Goal: Task Accomplishment & Management: Complete application form

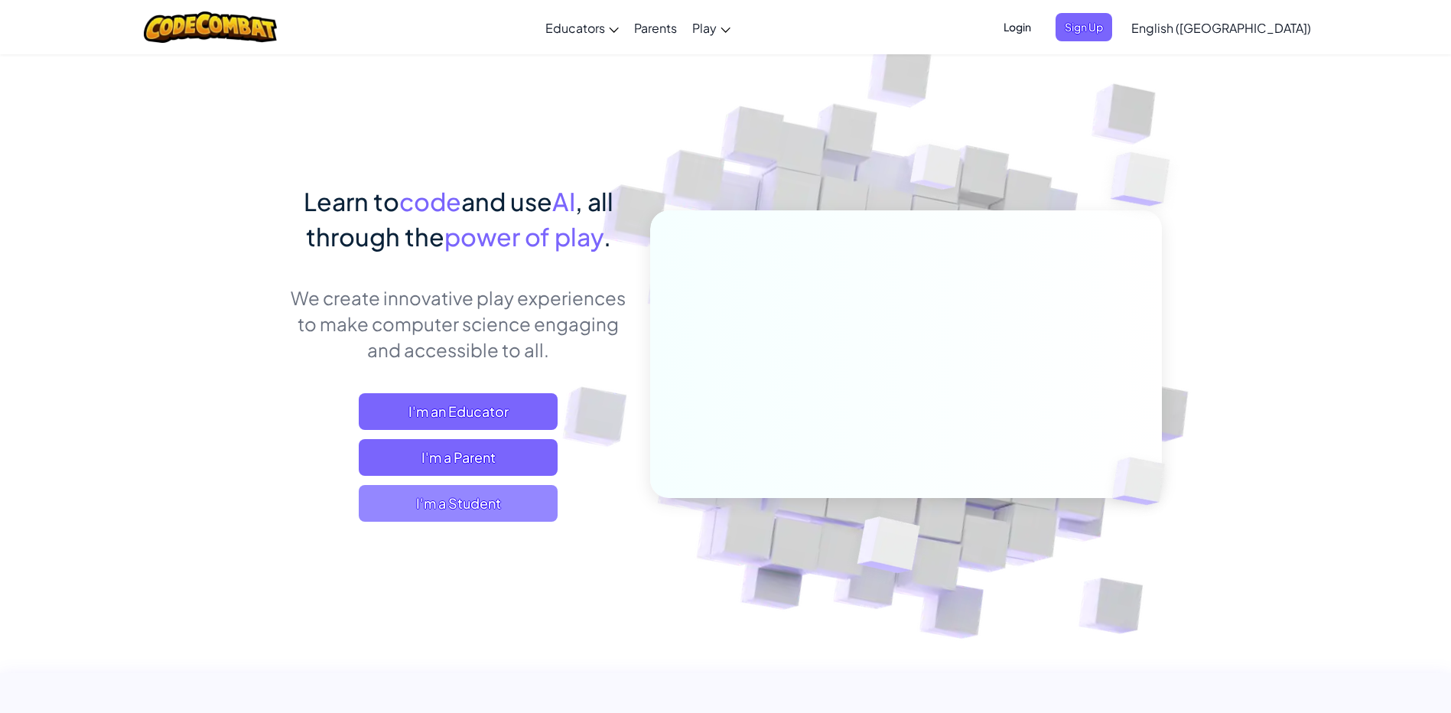
click at [483, 511] on span "I'm a Student" at bounding box center [458, 503] width 199 height 37
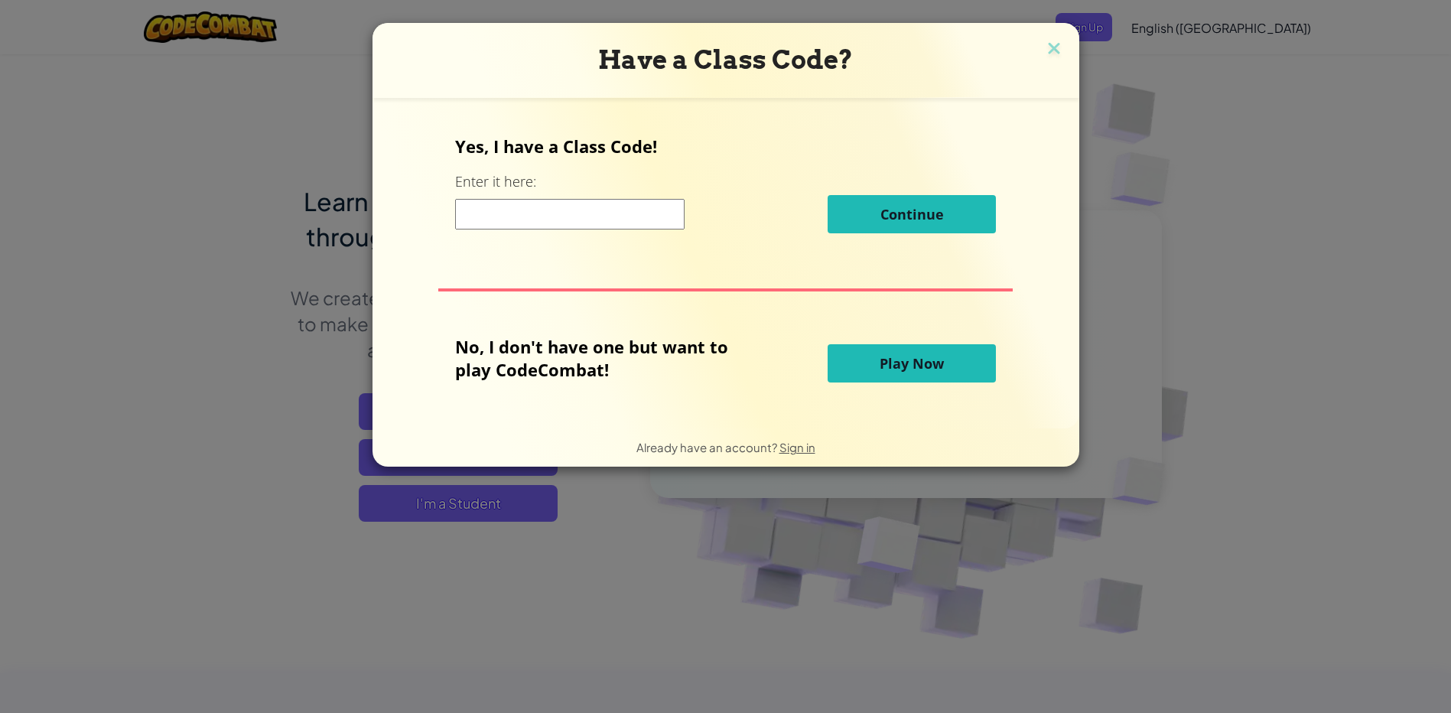
click at [486, 497] on div "Have a Class Code? Yes, I have a Class Code! Enter it here: Continue No, I don'…" at bounding box center [725, 356] width 1451 height 713
click at [487, 503] on div "Have a Class Code? Yes, I have a Class Code! Enter it here: Continue No, I don'…" at bounding box center [725, 356] width 1451 height 713
click at [486, 504] on div "Have a Class Code? Yes, I have a Class Code! Enter it here: Continue No, I don'…" at bounding box center [725, 356] width 1451 height 713
click at [486, 501] on div "Have a Class Code? Yes, I have a Class Code! Enter it here: Continue No, I don'…" at bounding box center [725, 356] width 1451 height 713
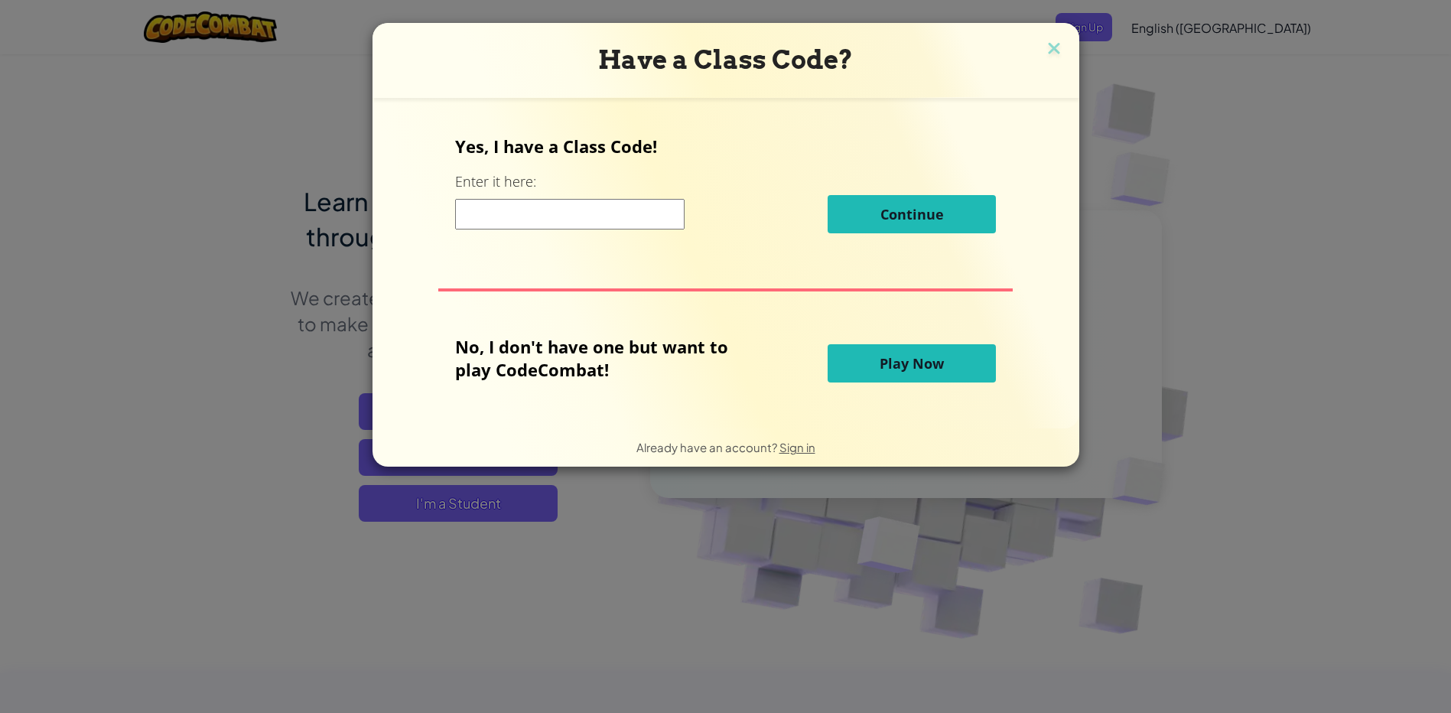
click at [493, 496] on div "Have a Class Code? Yes, I have a Class Code! Enter it here: Continue No, I don'…" at bounding box center [725, 356] width 1451 height 713
click at [492, 496] on div "Have a Class Code? Yes, I have a Class Code! Enter it here: Continue No, I don'…" at bounding box center [725, 356] width 1451 height 713
click at [491, 496] on div "Have a Class Code? Yes, I have a Class Code! Enter it here: Continue No, I don'…" at bounding box center [725, 356] width 1451 height 713
drag, startPoint x: 491, startPoint y: 496, endPoint x: 480, endPoint y: 512, distance: 19.3
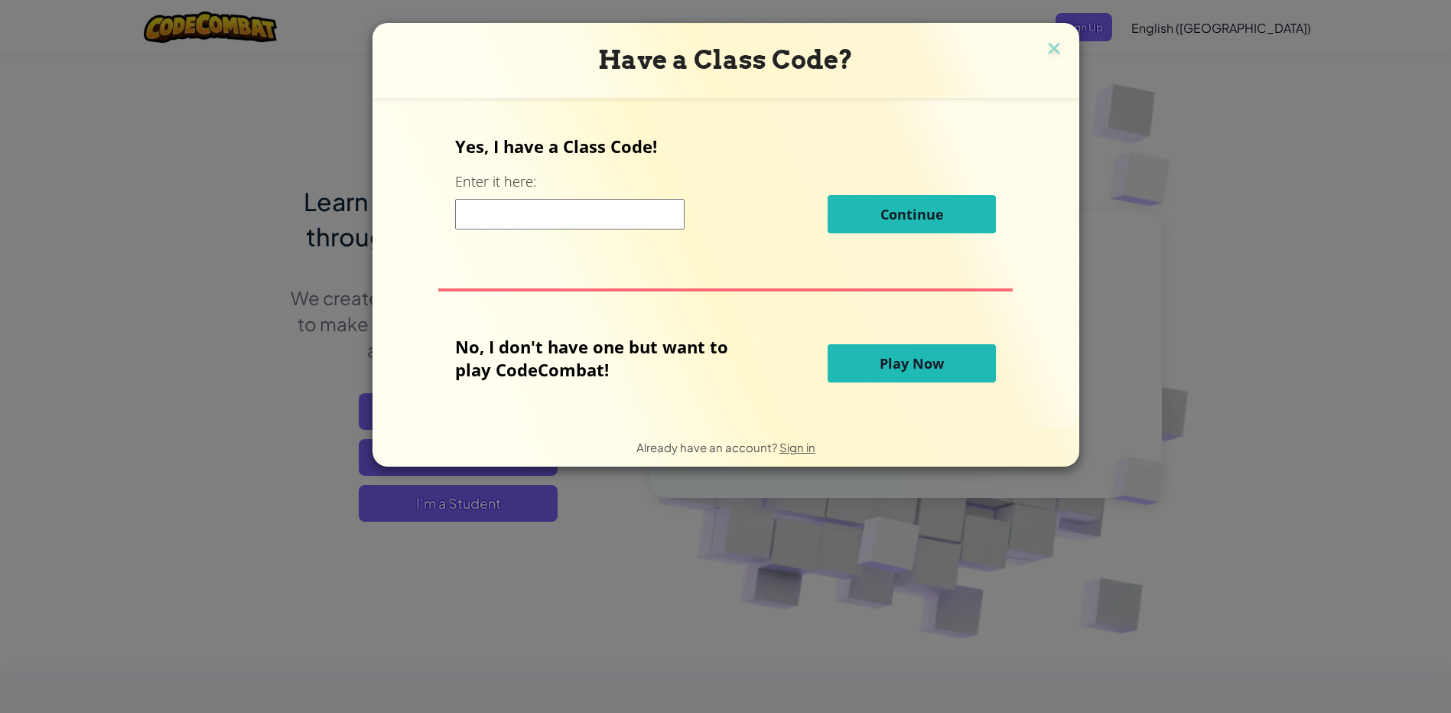
click at [480, 512] on div "Have a Class Code? Yes, I have a Class Code! Enter it here: Continue No, I don'…" at bounding box center [725, 356] width 1451 height 713
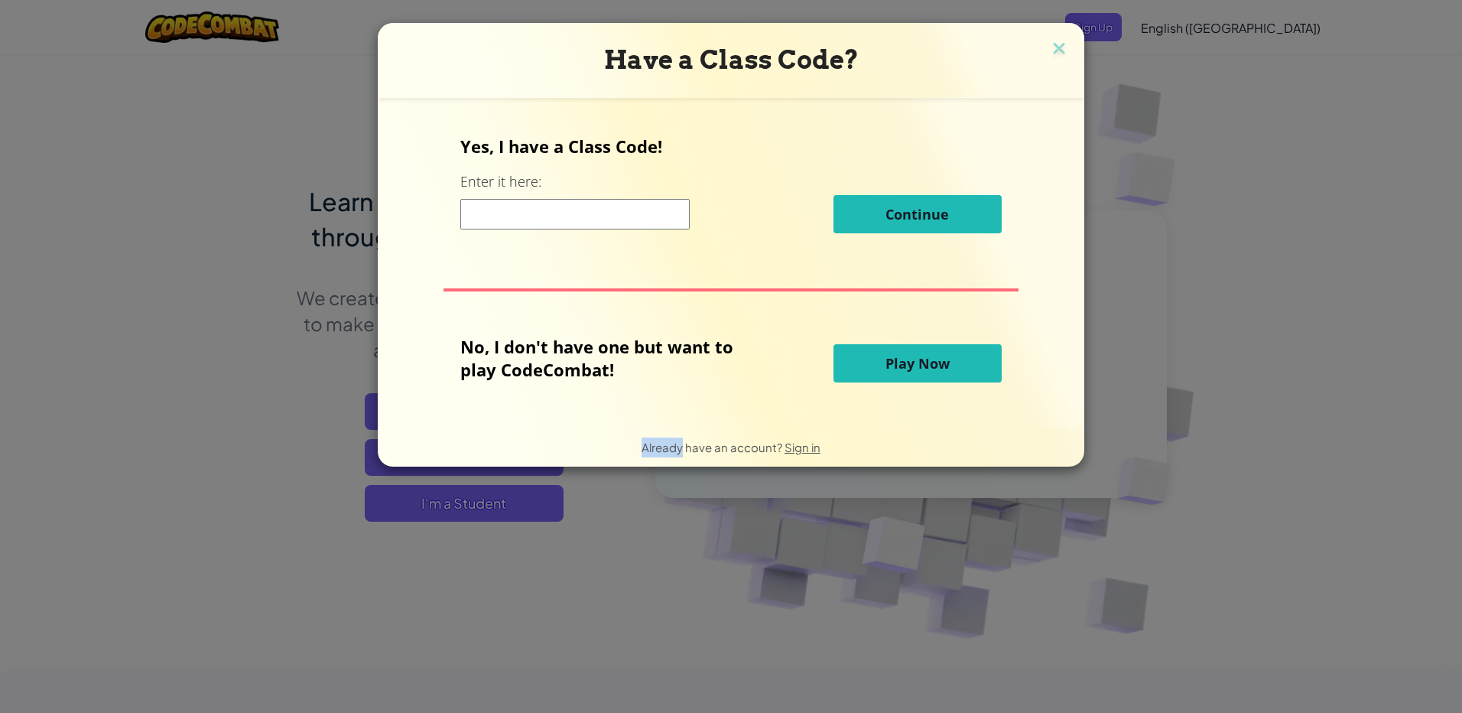
drag, startPoint x: 480, startPoint y: 512, endPoint x: 430, endPoint y: 511, distance: 50.5
click at [430, 511] on div "Have a Class Code? Yes, I have a Class Code! Enter it here: Continue No, I don'…" at bounding box center [731, 356] width 1462 height 713
click at [446, 494] on div "Have a Class Code? Yes, I have a Class Code! Enter it here: Continue No, I don'…" at bounding box center [731, 356] width 1462 height 713
click at [444, 499] on div "Have a Class Code? Yes, I have a Class Code! Enter it here: Continue No, I don'…" at bounding box center [731, 356] width 1462 height 713
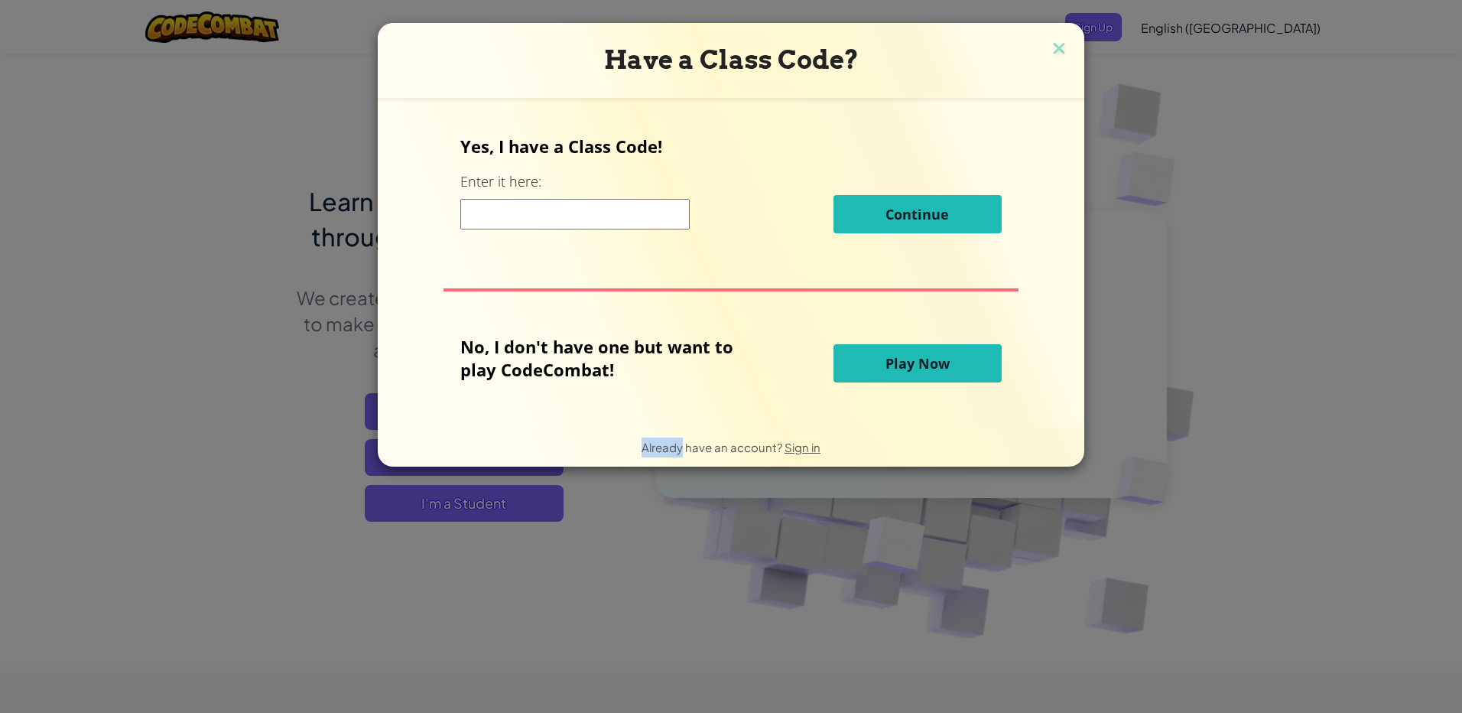
click at [444, 499] on div "Have a Class Code? Yes, I have a Class Code! Enter it here: Continue No, I don'…" at bounding box center [731, 356] width 1462 height 713
drag, startPoint x: 444, startPoint y: 499, endPoint x: 461, endPoint y: 508, distance: 19.5
click at [461, 508] on div "Have a Class Code? Yes, I have a Class Code! Enter it here: Continue No, I don'…" at bounding box center [731, 356] width 1462 height 713
drag, startPoint x: 461, startPoint y: 508, endPoint x: 439, endPoint y: 495, distance: 25.7
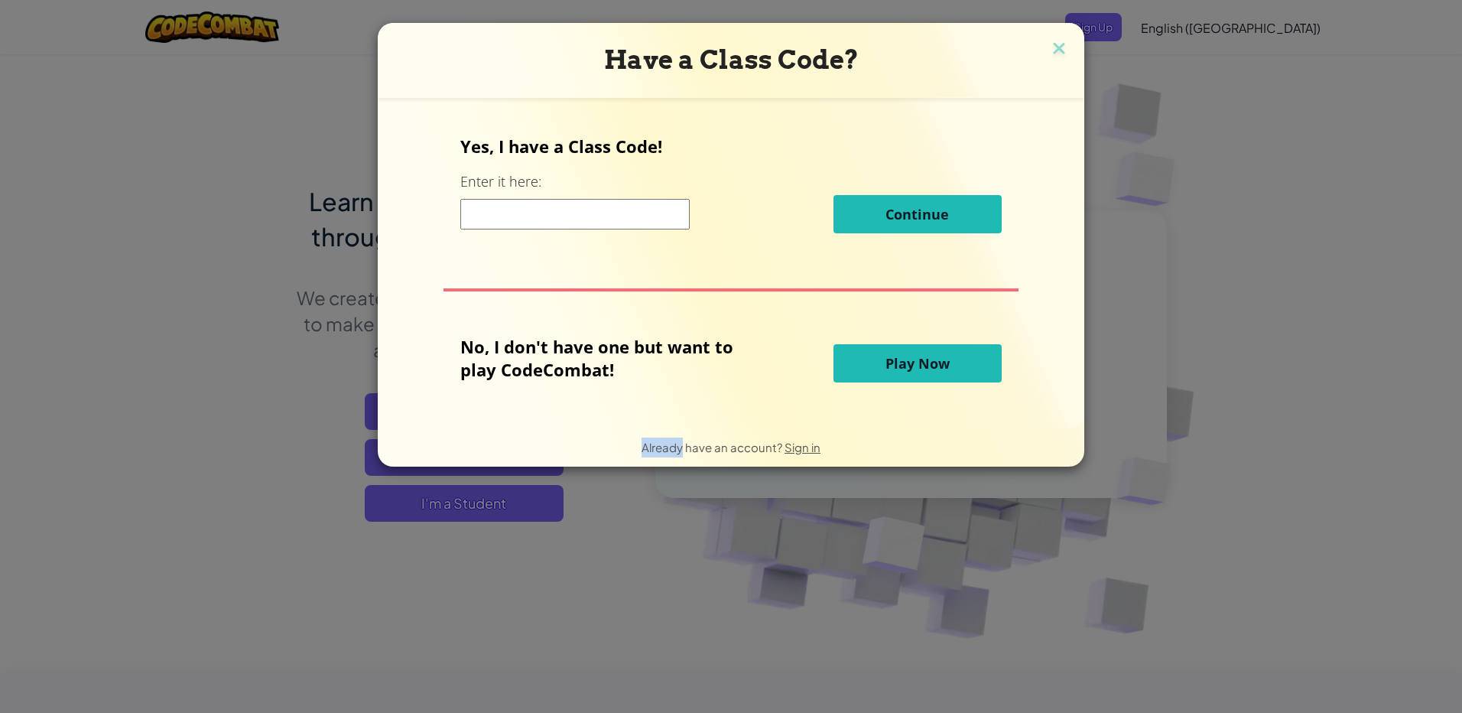
click at [439, 495] on div "Have a Class Code? Yes, I have a Class Code! Enter it here: Continue No, I don'…" at bounding box center [731, 356] width 1462 height 713
click at [406, 513] on div "Have a Class Code? Yes, I have a Class Code! Enter it here: Continue No, I don'…" at bounding box center [731, 356] width 1462 height 713
click at [486, 222] on input at bounding box center [574, 214] width 229 height 31
type input "t"
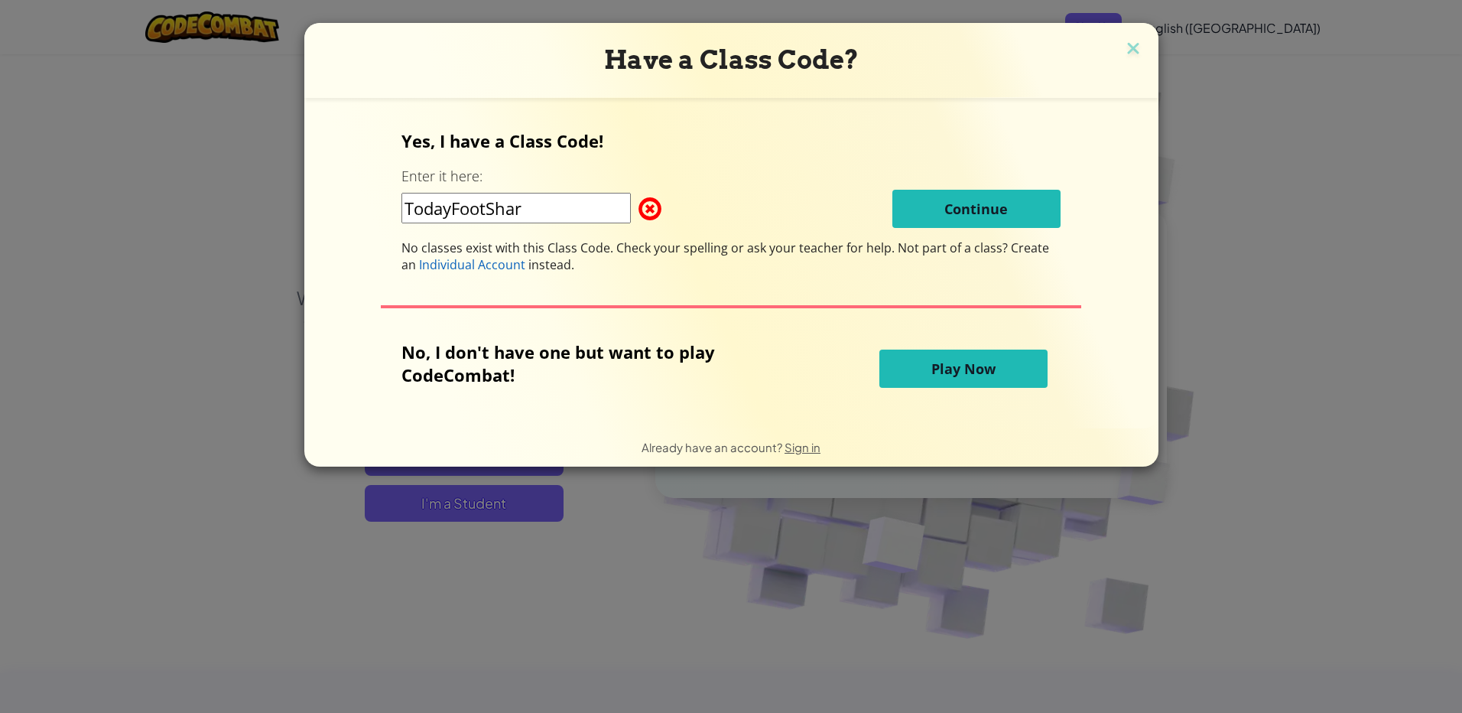
type input "TodayFootShare"
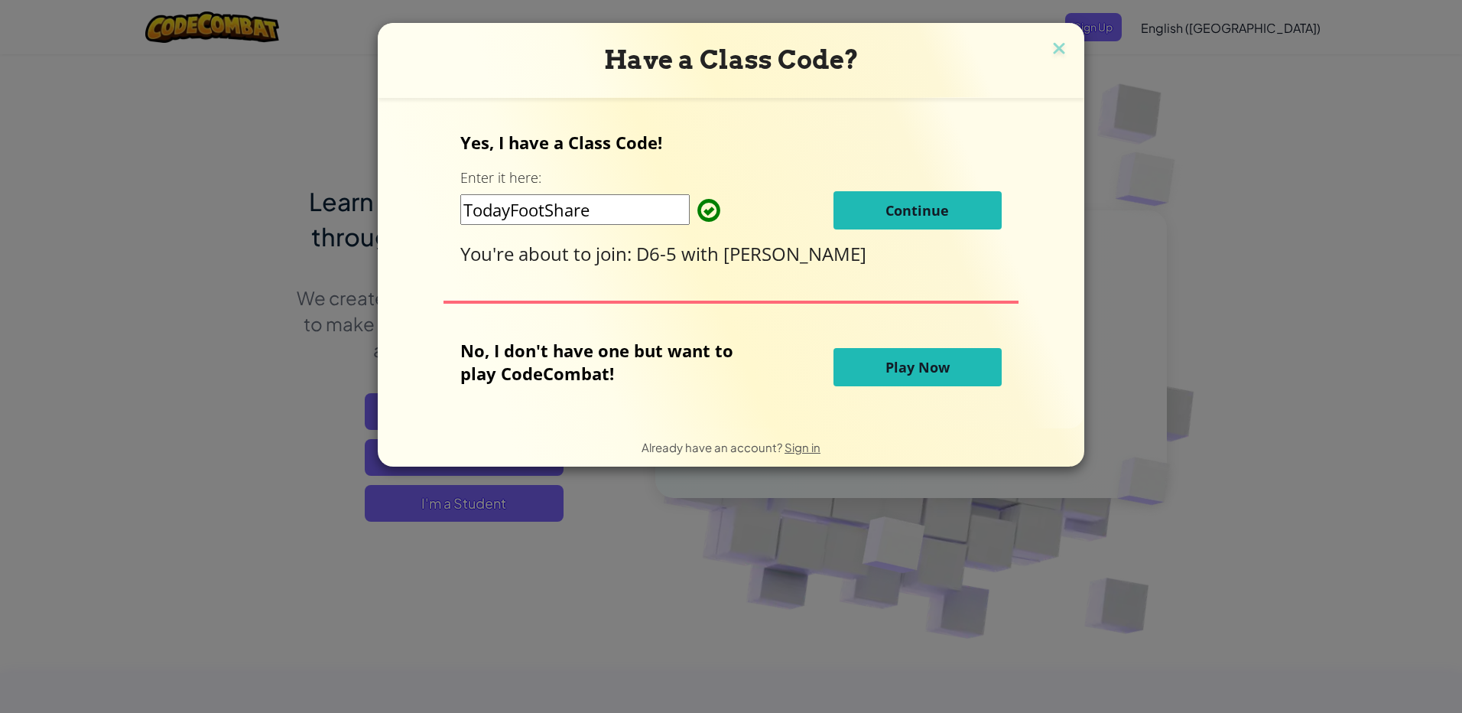
click button "Continue" at bounding box center [918, 210] width 168 height 38
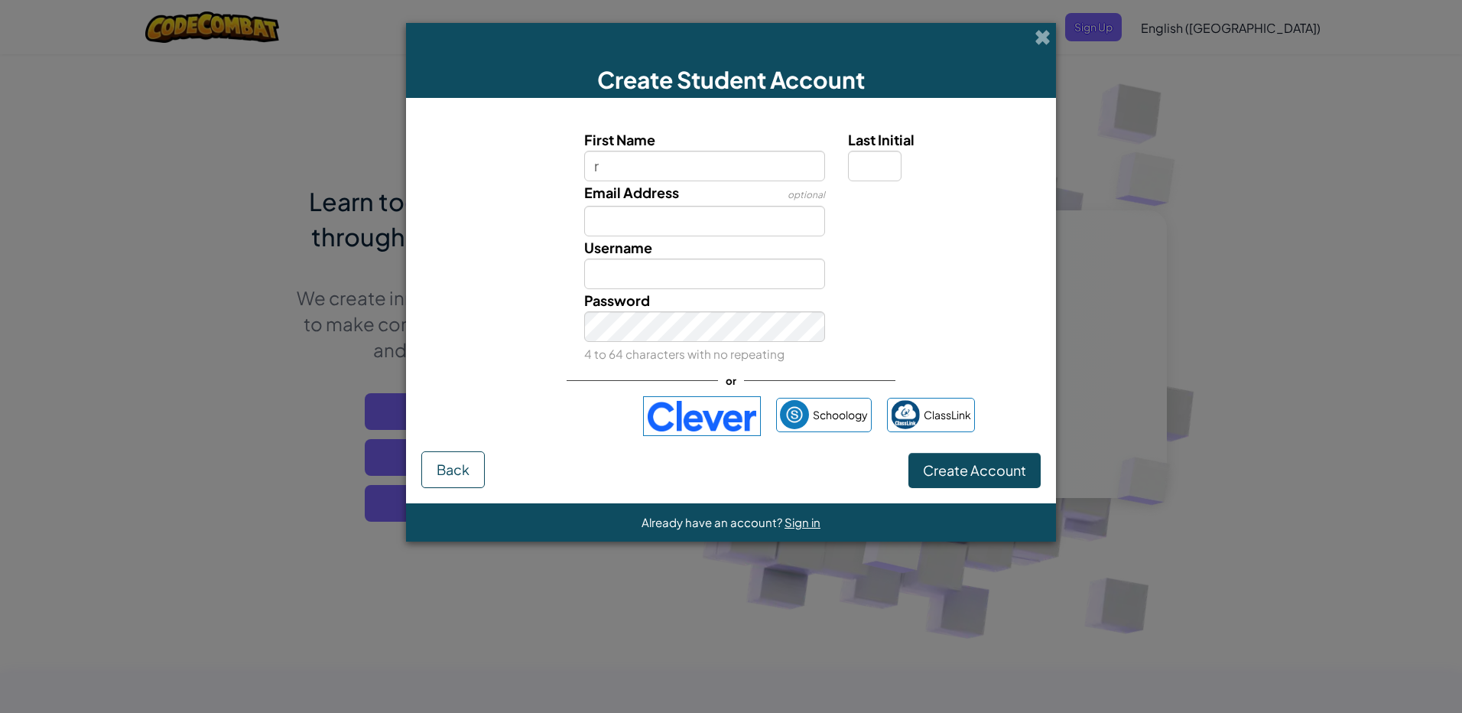
type input "Ryan"
type input "M"
type input "77432@s.bartow.k12.ga.us"
type input "RyanM"
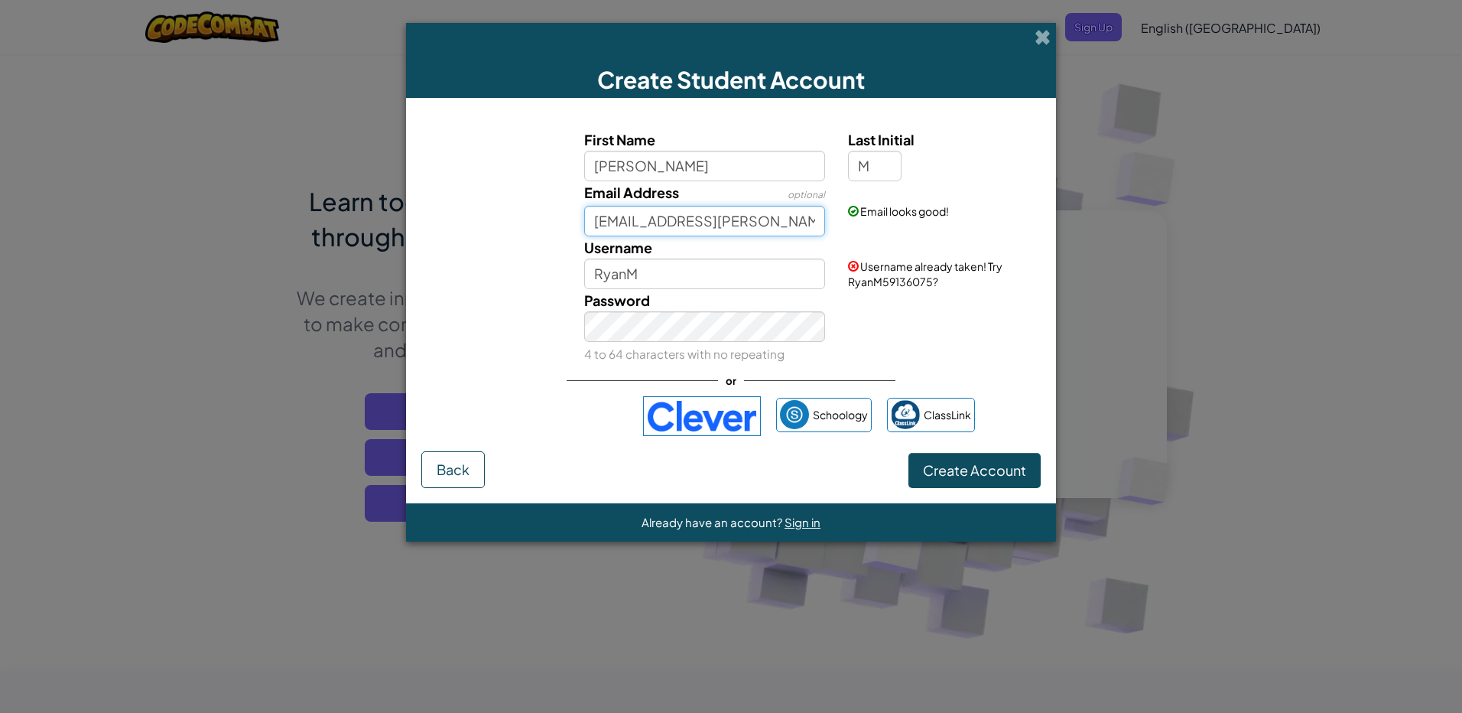
click at [773, 216] on input "77432@s.bartow.k12.ga.us" at bounding box center [705, 221] width 242 height 31
click at [777, 220] on input "77432@s.bartow.k12.ga.us" at bounding box center [705, 221] width 242 height 31
type input "7"
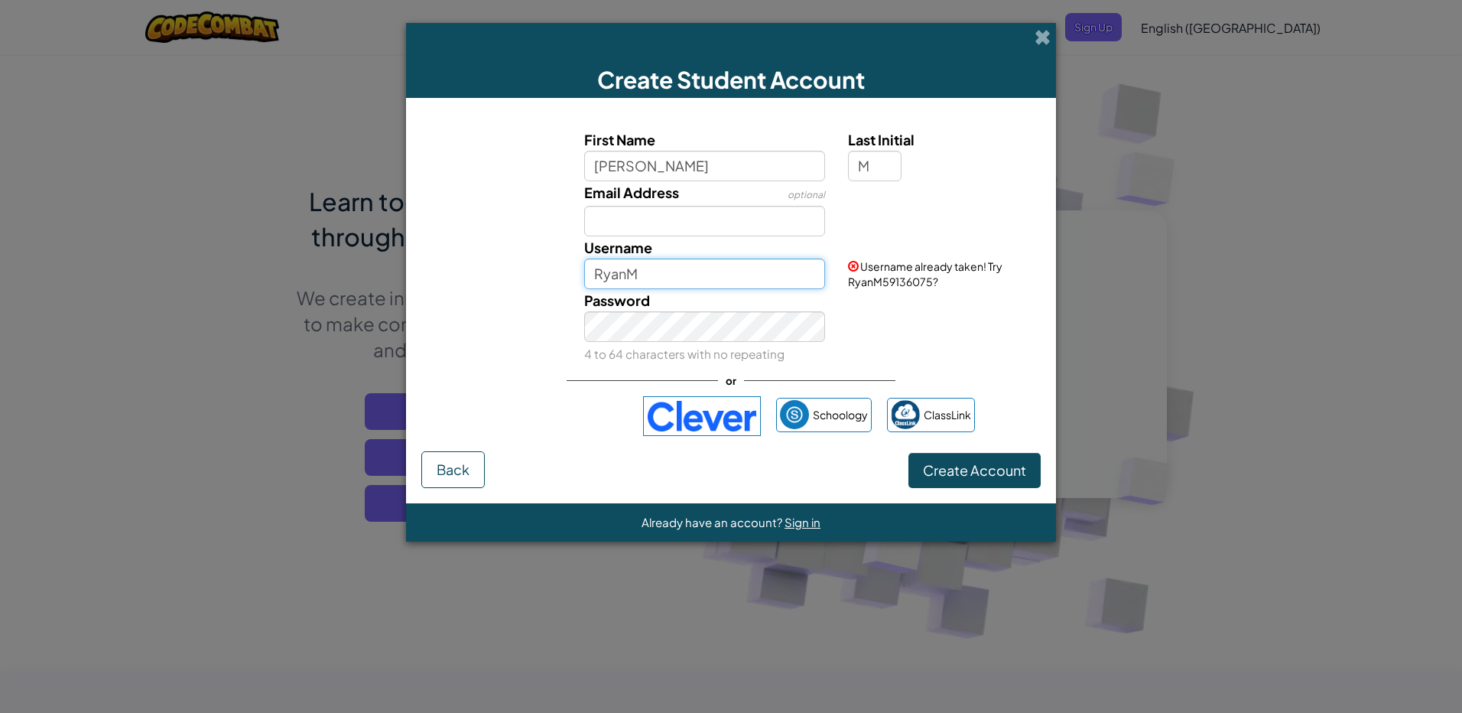
click at [706, 275] on input "RyanM" at bounding box center [705, 274] width 242 height 31
type input "R"
click at [909, 453] on button "Create Account" at bounding box center [975, 470] width 132 height 35
click at [640, 275] on input "ryan" at bounding box center [705, 274] width 242 height 31
type input "r"
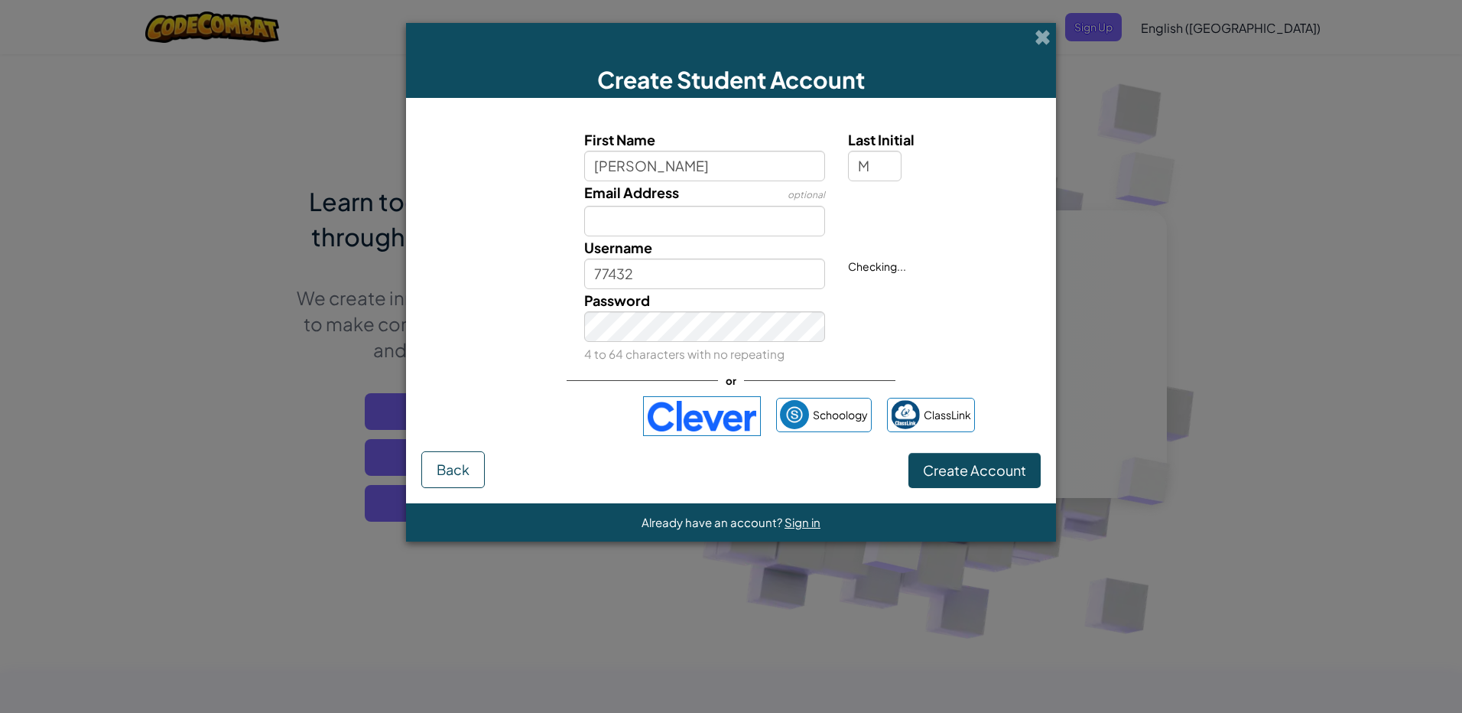
click at [950, 290] on div "Password 4 to 64 characters with no repeating" at bounding box center [731, 327] width 635 height 76
drag, startPoint x: 970, startPoint y: 457, endPoint x: 969, endPoint y: 471, distance: 13.8
click at [970, 471] on button "Create Account" at bounding box center [975, 470] width 132 height 35
click at [720, 431] on img at bounding box center [702, 416] width 118 height 40
click at [945, 462] on button "Create Account" at bounding box center [975, 470] width 132 height 35
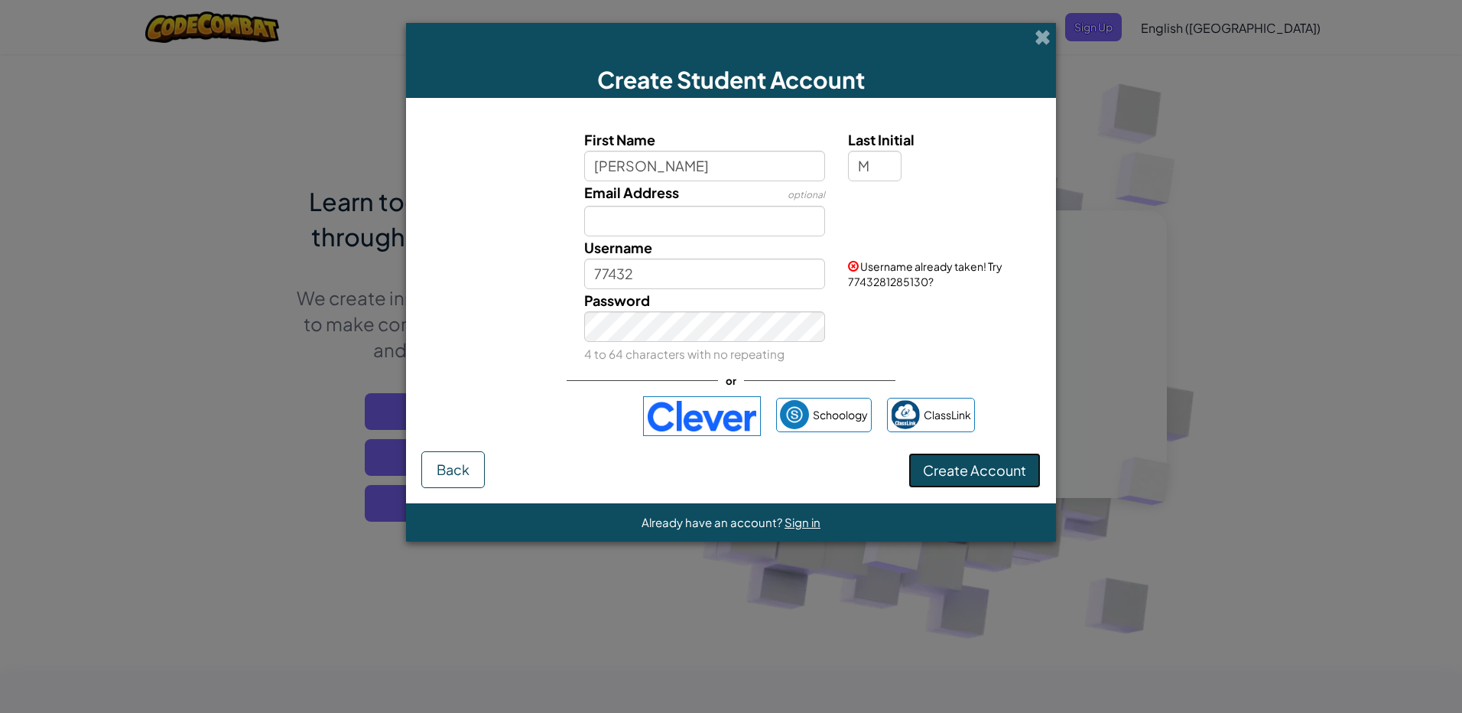
click at [945, 475] on button "Create Account" at bounding box center [975, 470] width 132 height 35
click at [957, 467] on button "Create Account" at bounding box center [975, 470] width 132 height 35
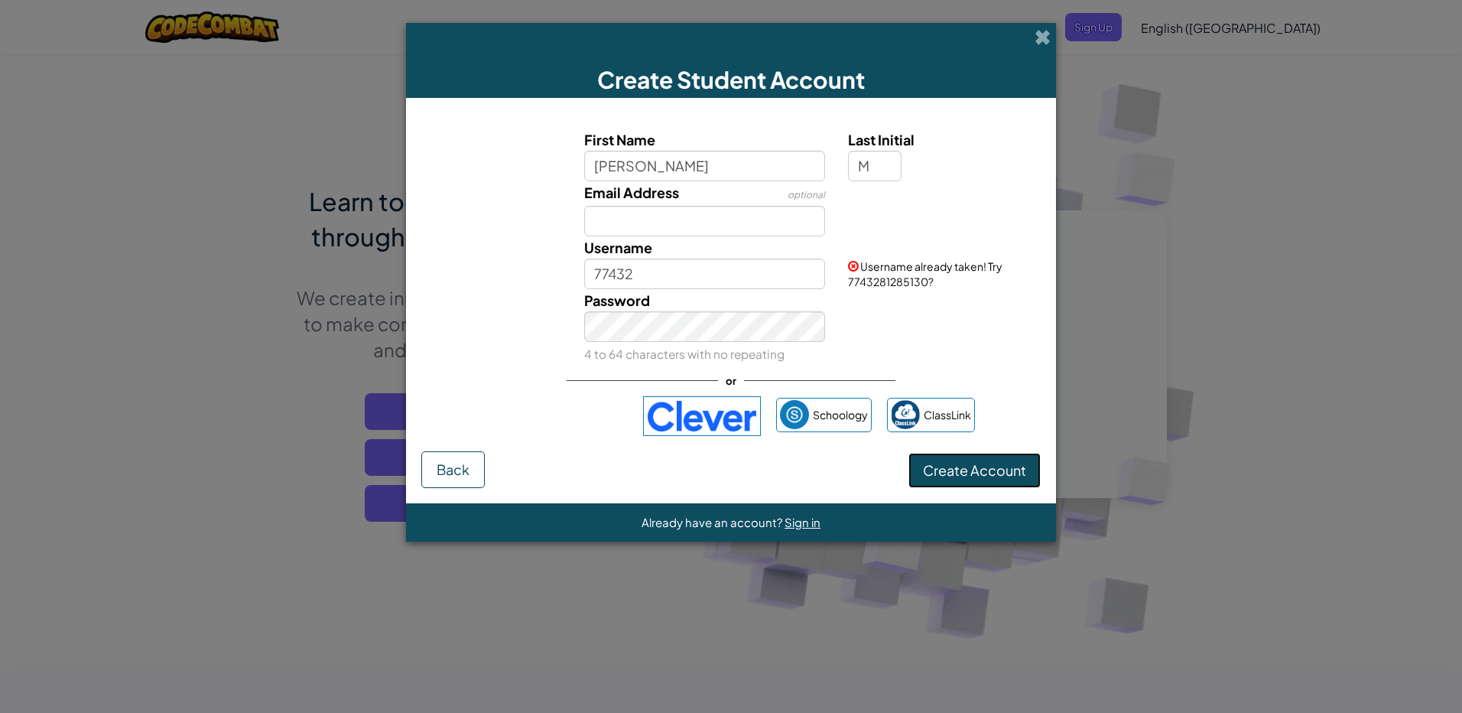
click at [958, 467] on button "Create Account" at bounding box center [975, 470] width 132 height 35
click at [958, 466] on button "Create Account" at bounding box center [975, 470] width 132 height 35
click at [968, 469] on button "Create Account" at bounding box center [975, 470] width 132 height 35
click at [655, 271] on input "77432" at bounding box center [705, 274] width 242 height 31
type input "77432r"
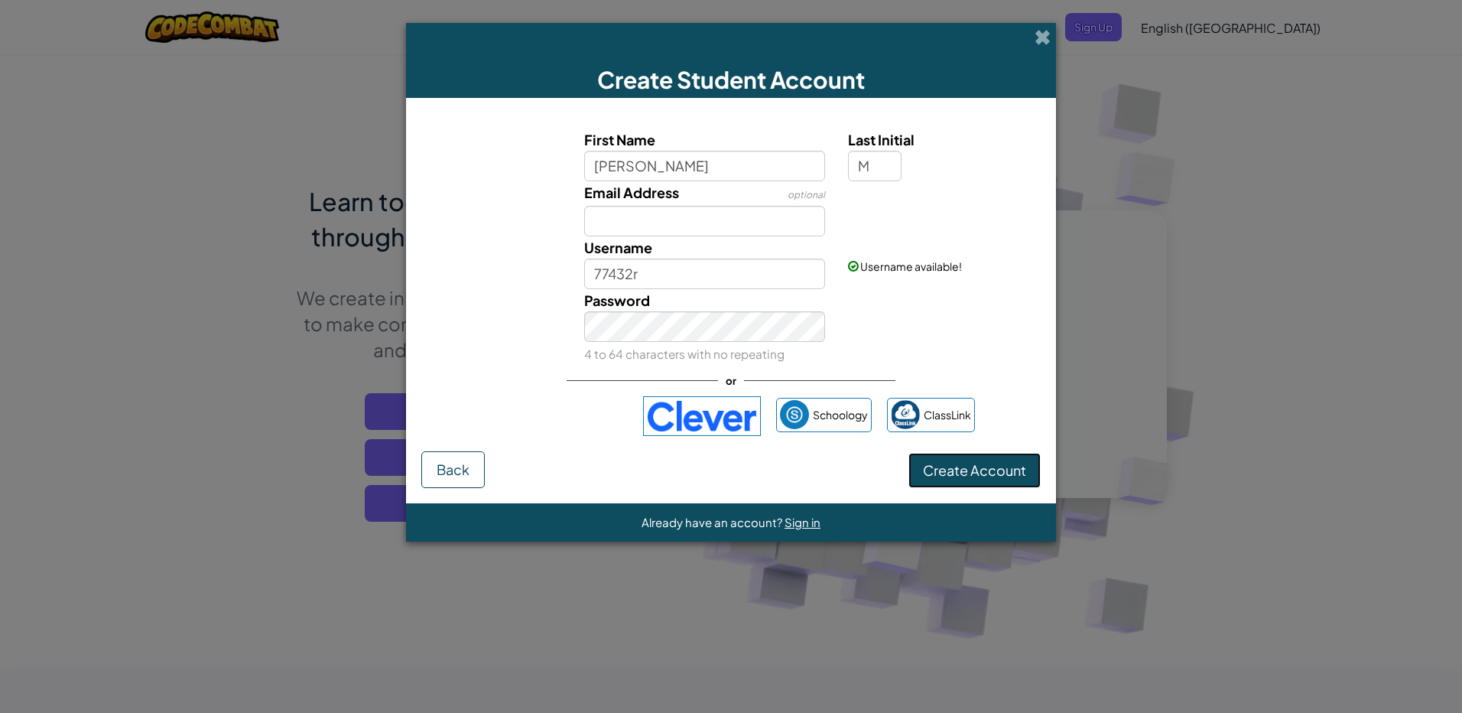
click at [1017, 477] on button "Create Account" at bounding box center [975, 470] width 132 height 35
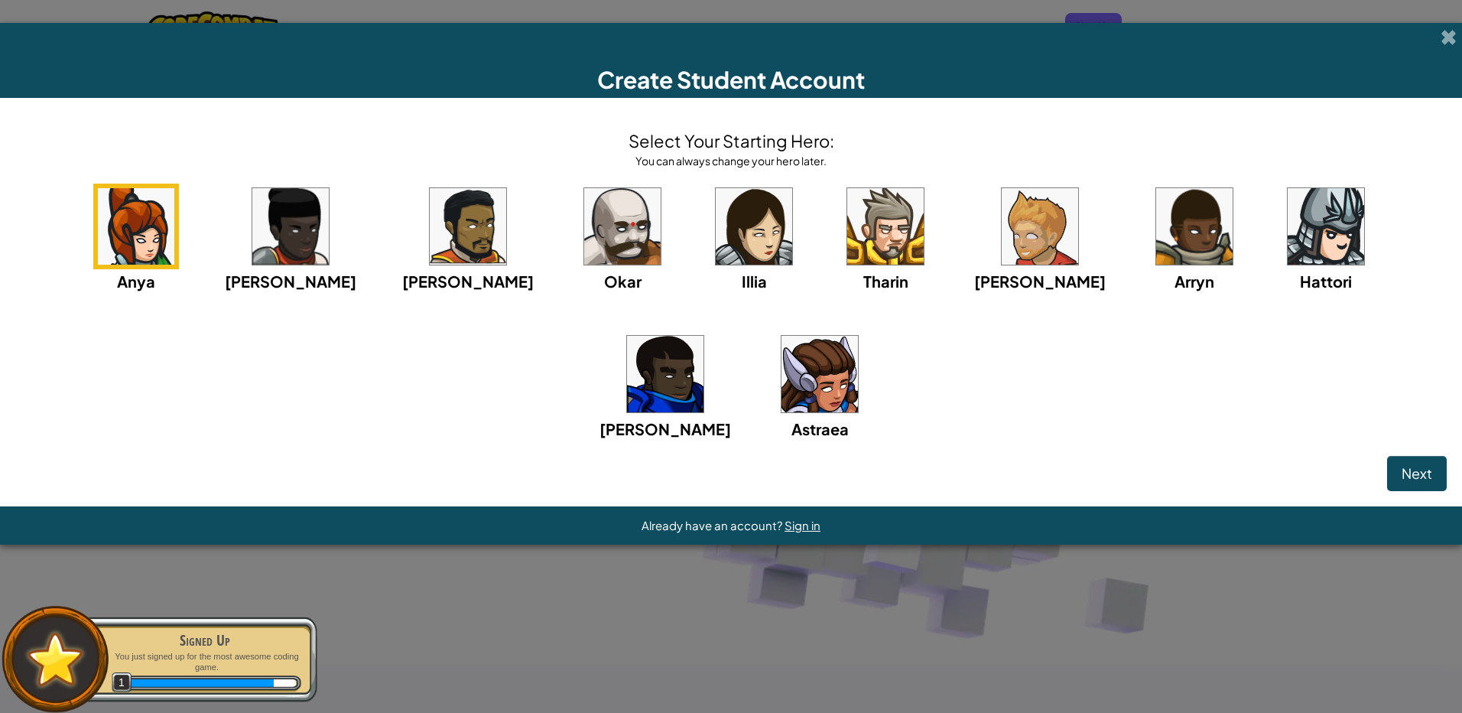
click at [584, 239] on img at bounding box center [622, 226] width 76 height 76
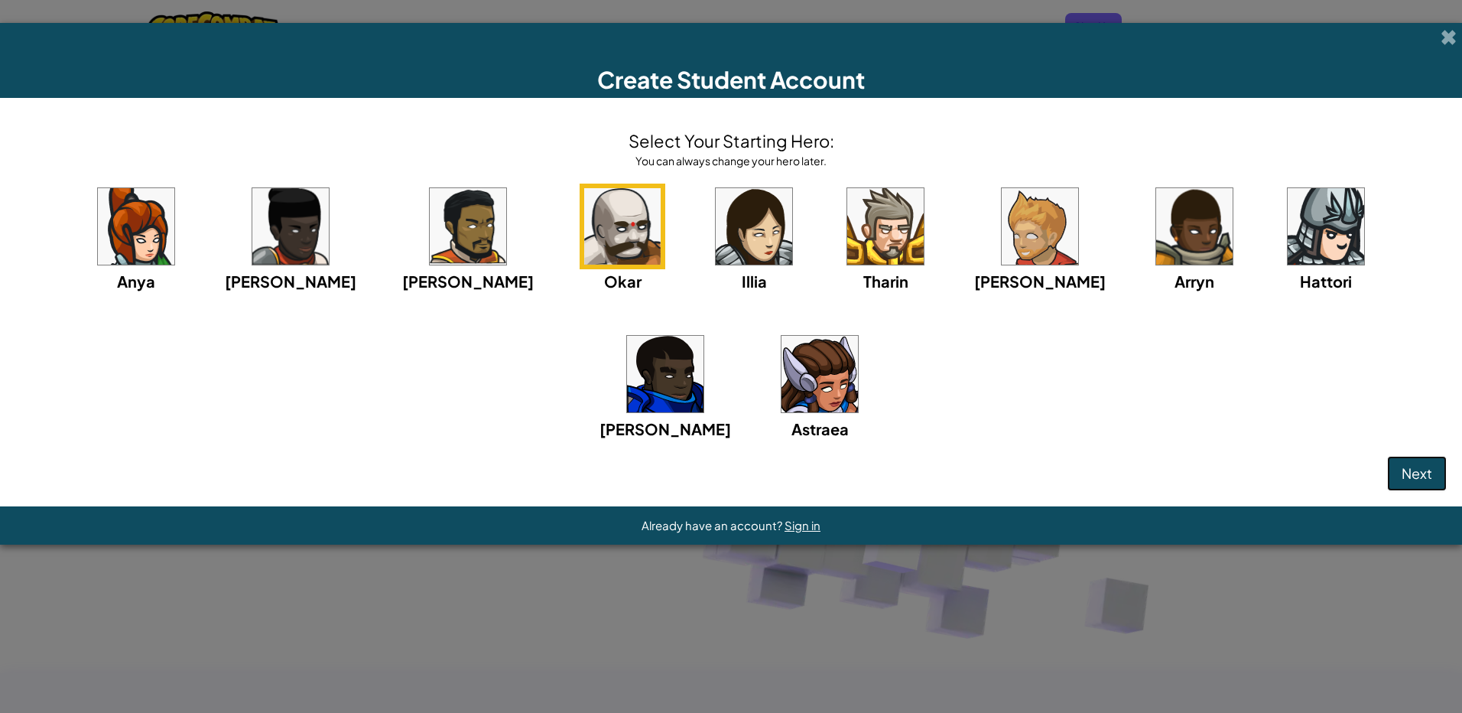
click at [1422, 473] on span "Next" at bounding box center [1417, 473] width 31 height 18
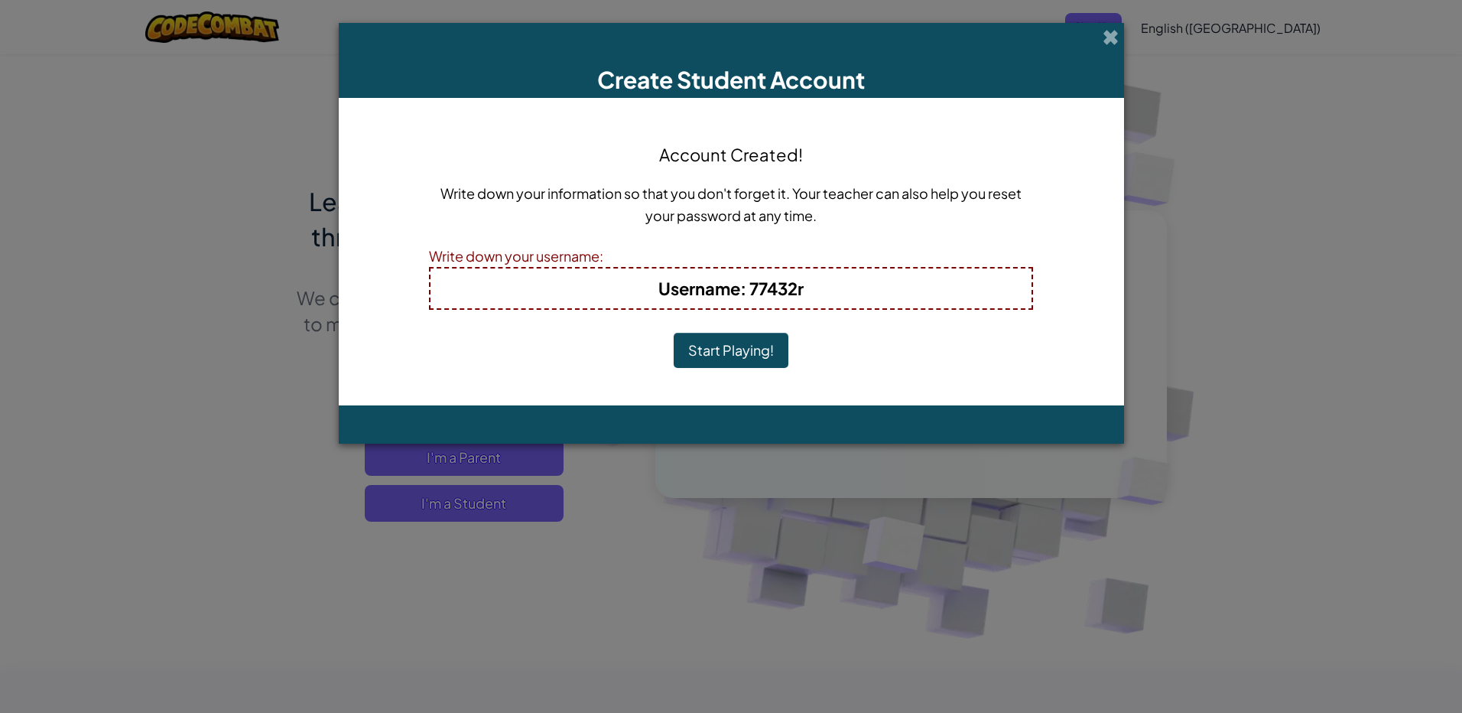
click at [719, 320] on div "Account Created! Write down your information so that you don't forget it. Your …" at bounding box center [731, 251] width 604 height 277
click at [711, 351] on button "Start Playing!" at bounding box center [731, 350] width 115 height 35
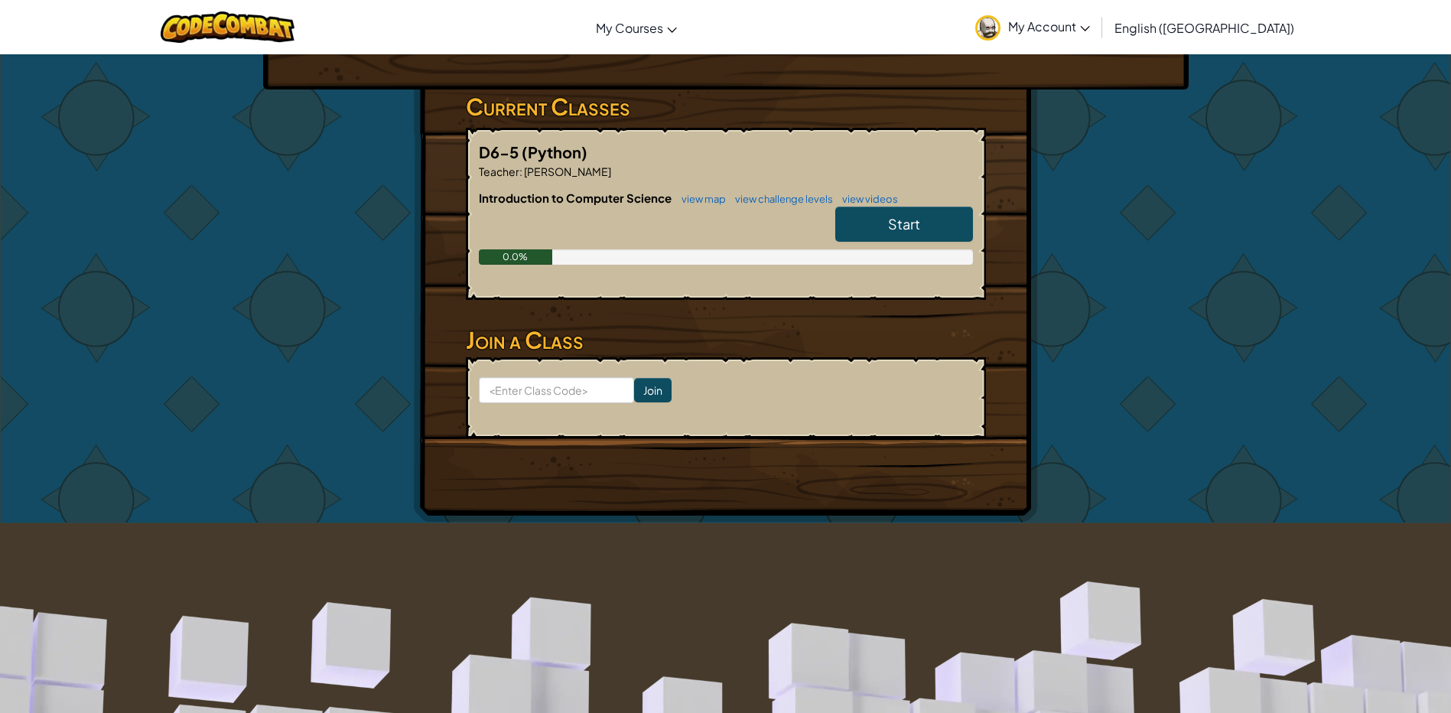
scroll to position [229, 0]
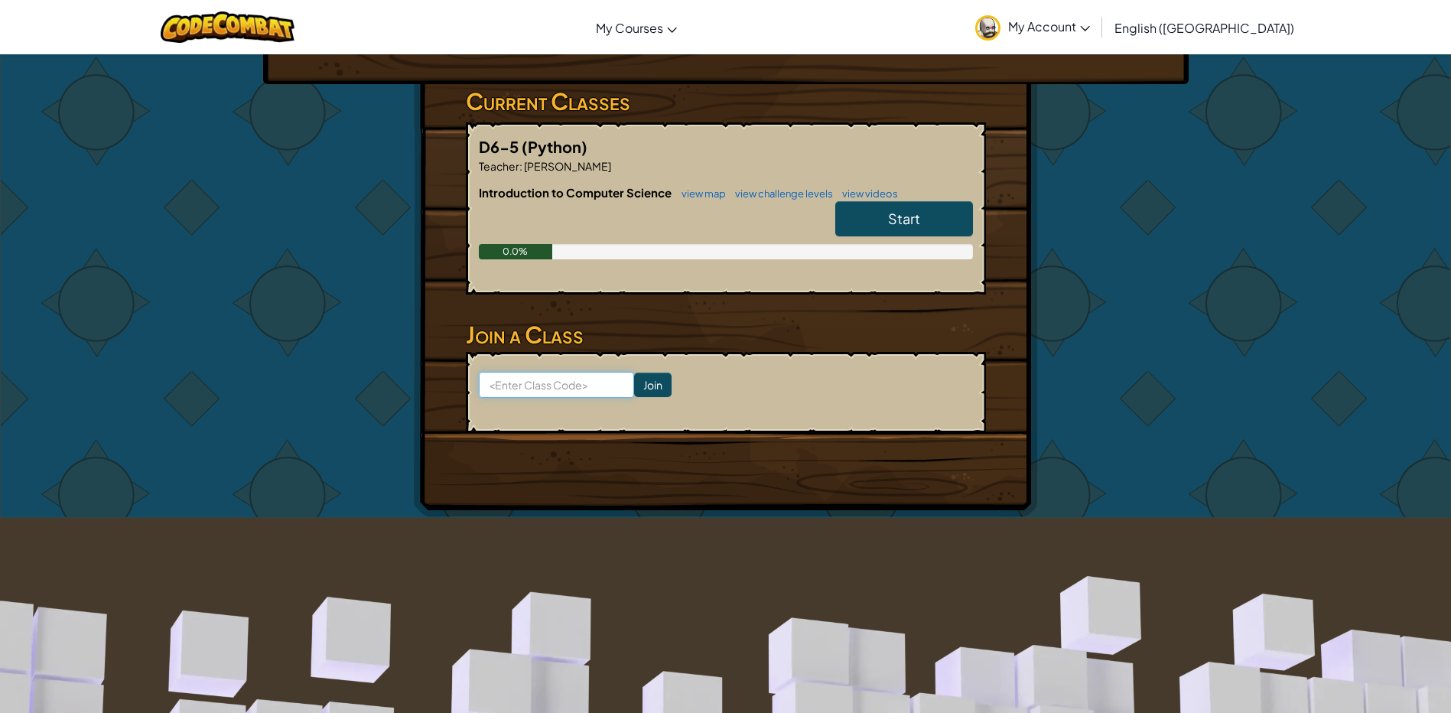
click at [584, 389] on input at bounding box center [556, 385] width 155 height 26
